Goal: Navigation & Orientation: Find specific page/section

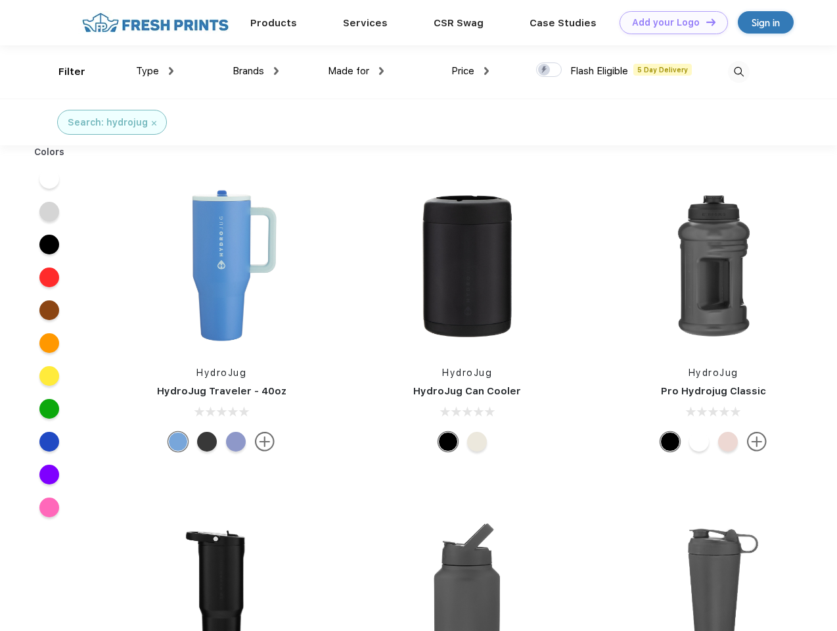
click at [669, 22] on link "Add your Logo Design Tool" at bounding box center [674, 22] width 108 height 23
click at [0, 0] on div "Design Tool" at bounding box center [0, 0] width 0 height 0
click at [705, 22] on link "Add your Logo Design Tool" at bounding box center [674, 22] width 108 height 23
click at [63, 72] on div "Filter" at bounding box center [71, 71] width 27 height 15
click at [155, 71] on span "Type" at bounding box center [147, 71] width 23 height 12
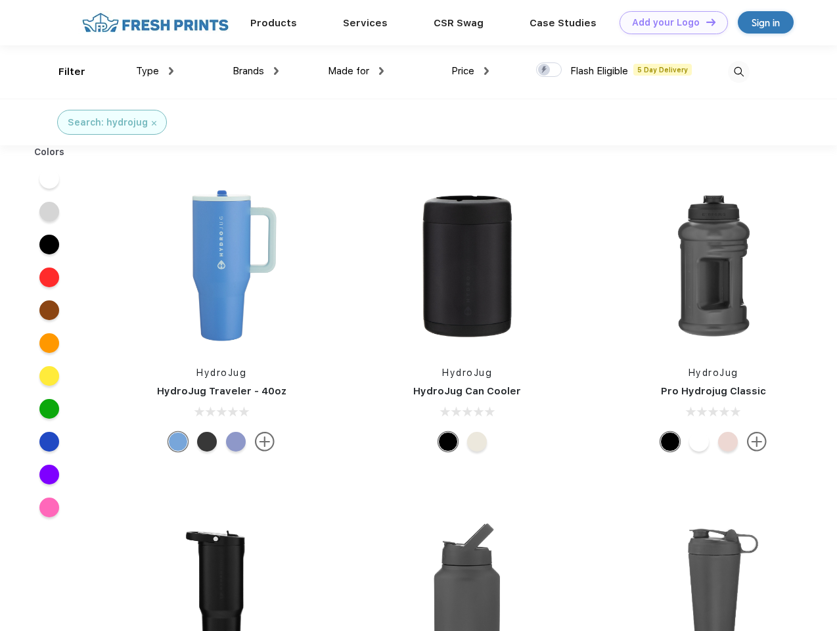
click at [256, 71] on span "Brands" at bounding box center [249, 71] width 32 height 12
click at [356, 71] on span "Made for" at bounding box center [348, 71] width 41 height 12
click at [471, 71] on span "Price" at bounding box center [462, 71] width 23 height 12
click at [549, 70] on div at bounding box center [549, 69] width 26 height 14
click at [545, 70] on input "checkbox" at bounding box center [540, 66] width 9 height 9
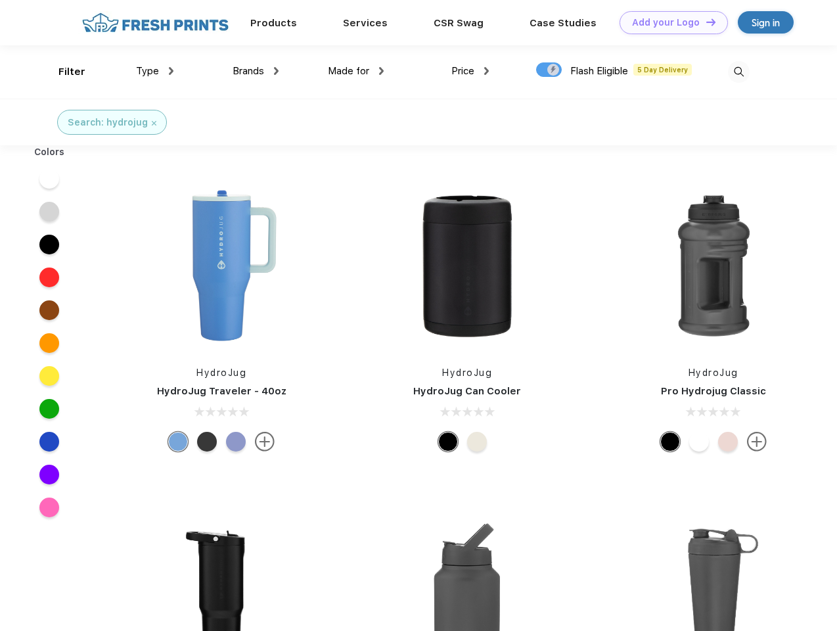
click at [739, 72] on img at bounding box center [739, 72] width 22 height 22
